Goal: Find specific page/section: Find specific page/section

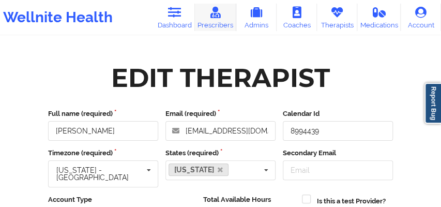
click at [215, 18] on icon at bounding box center [215, 12] width 13 height 11
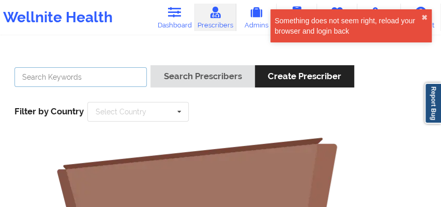
click at [94, 81] on input "text" at bounding box center [80, 77] width 132 height 20
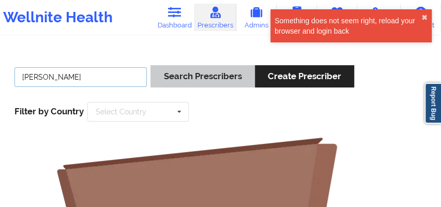
type input "[PERSON_NAME]"
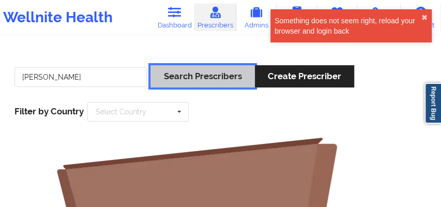
click at [188, 79] on button "Search Prescribers" at bounding box center [202, 76] width 104 height 22
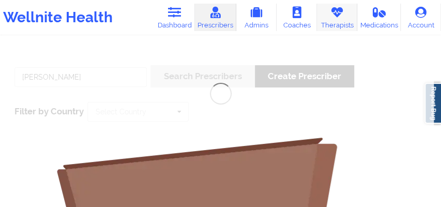
click at [337, 19] on link "Therapists" at bounding box center [337, 17] width 40 height 27
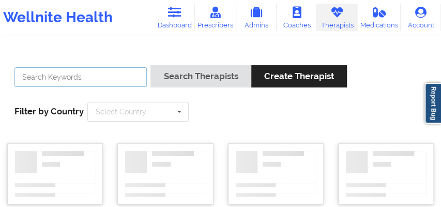
click at [90, 79] on input "text" at bounding box center [80, 77] width 132 height 20
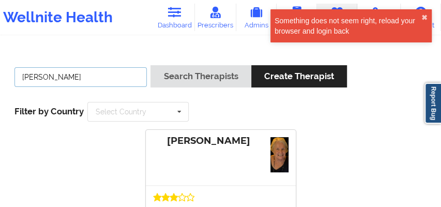
type input "[PERSON_NAME]"
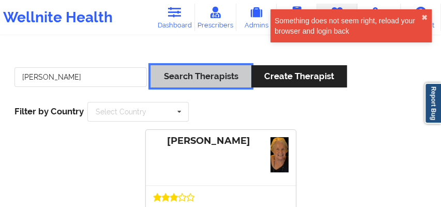
click at [201, 70] on button "Search Therapists" at bounding box center [200, 76] width 100 height 22
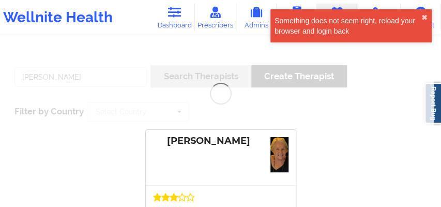
click at [201, 70] on div "[PERSON_NAME] Search Therapists Create Therapist Filter by Country Select Count…" at bounding box center [220, 158] width 441 height 215
